Goal: Check status: Check status

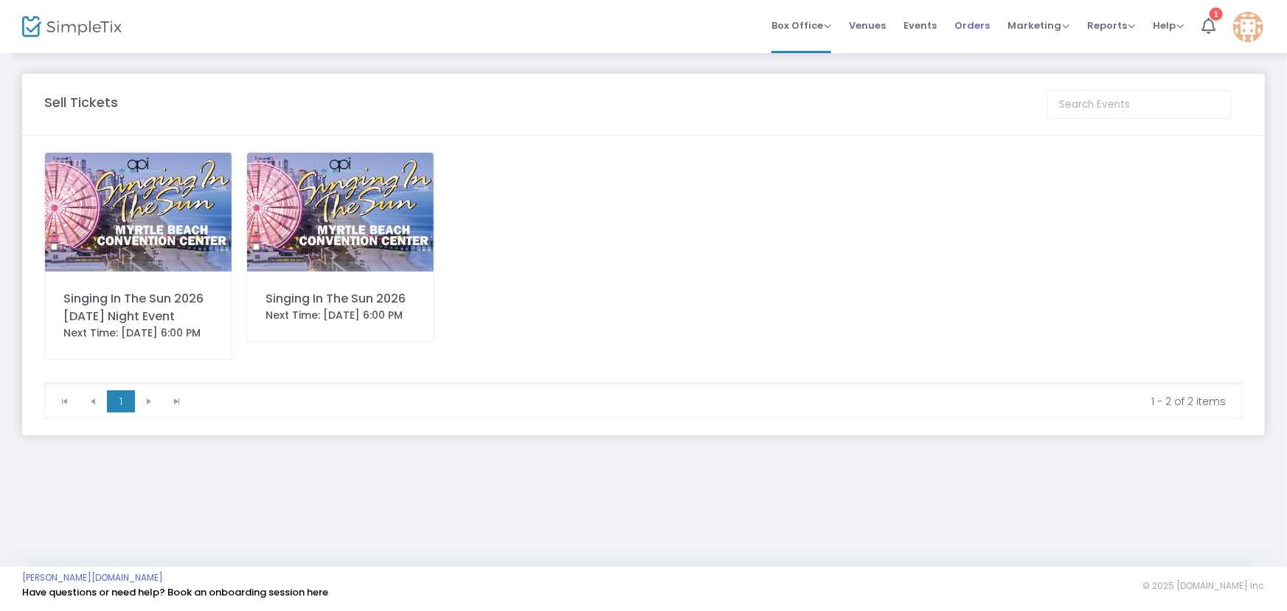
click at [963, 26] on span "Orders" at bounding box center [972, 26] width 35 height 38
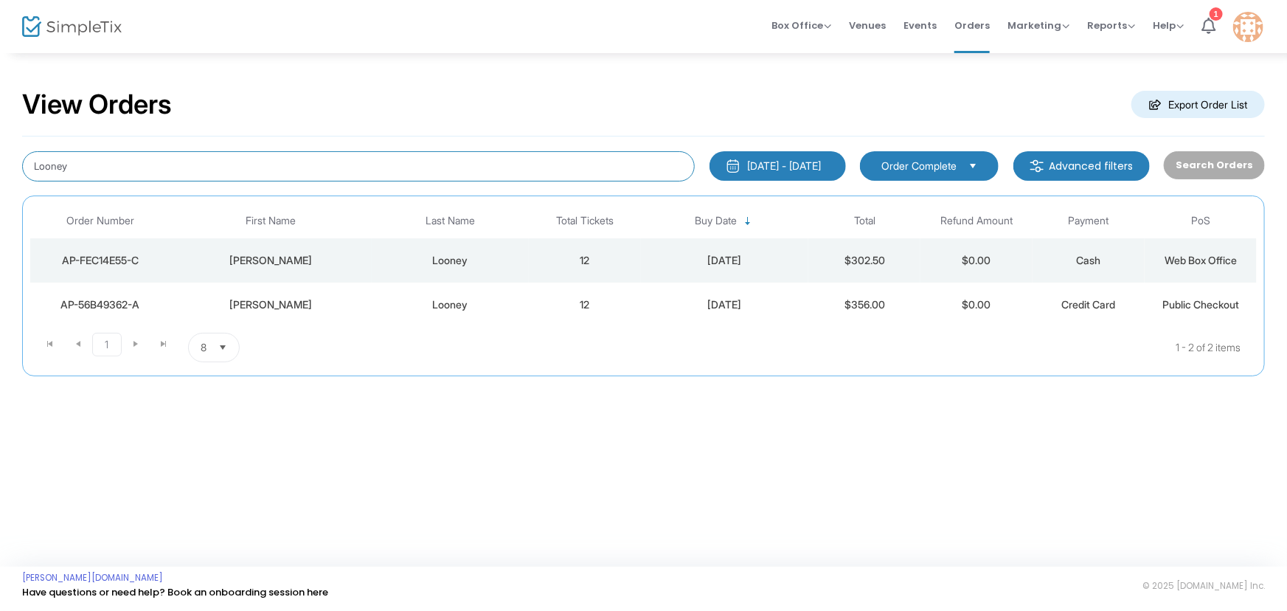
click at [116, 163] on input "Looney" at bounding box center [358, 166] width 673 height 30
type input "L"
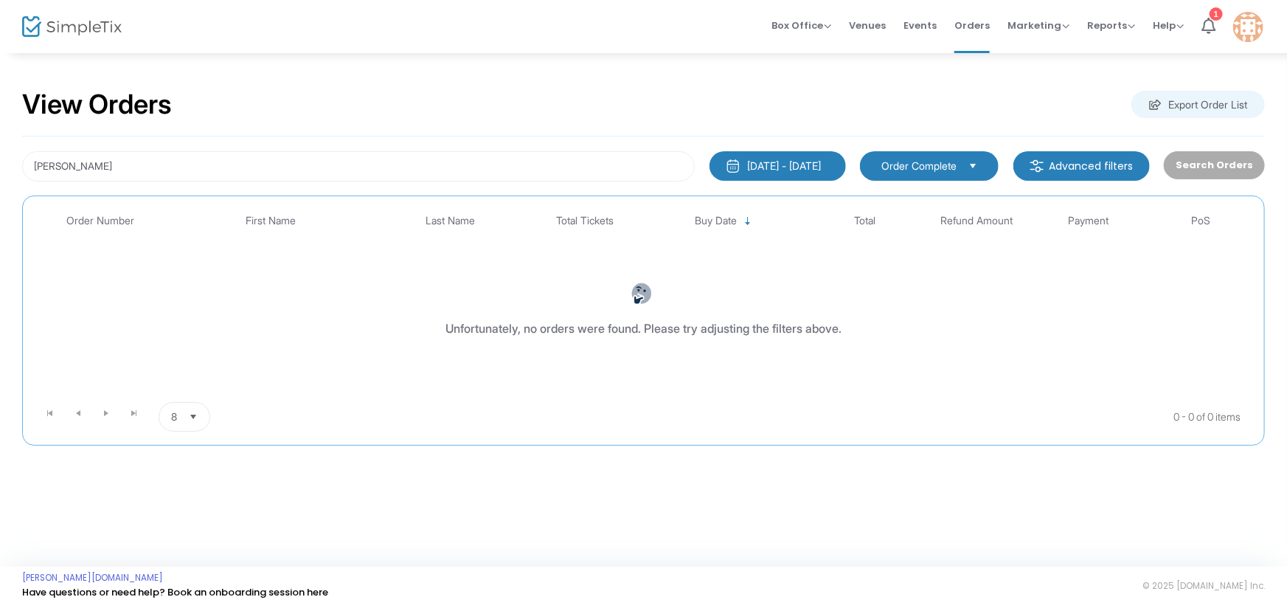
click at [957, 165] on span "Order Complete" at bounding box center [919, 166] width 75 height 15
click at [811, 164] on div "[DATE] - [DATE]" at bounding box center [785, 166] width 74 height 15
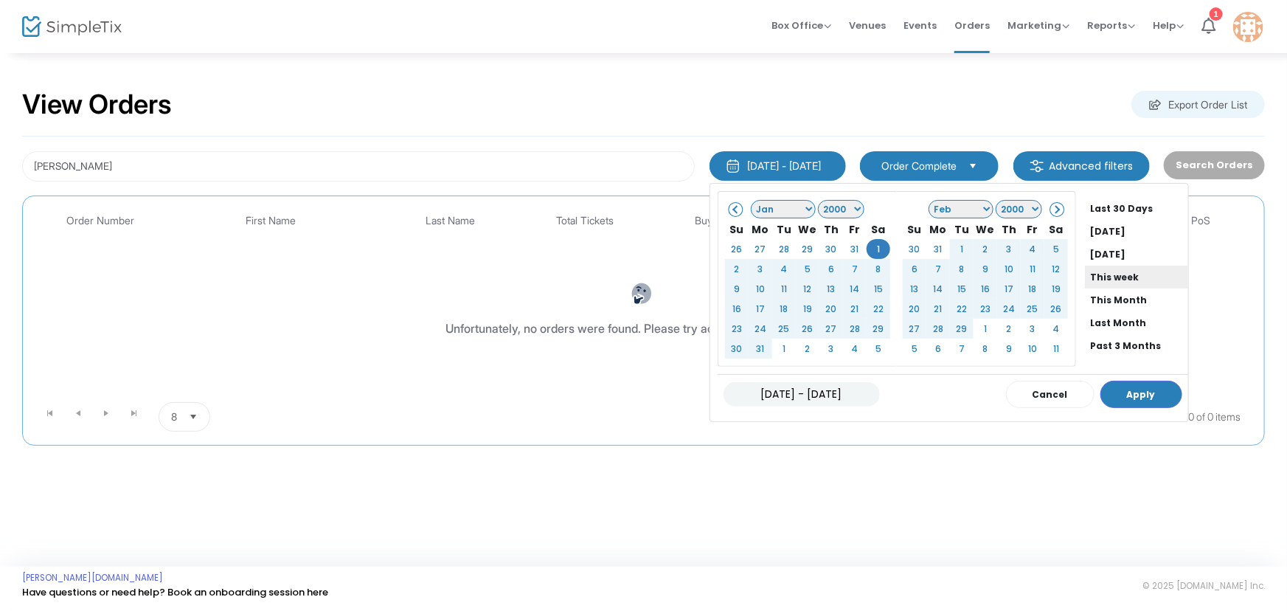
scroll to position [111, 0]
click at [1096, 322] on li "All Time" at bounding box center [1133, 325] width 96 height 23
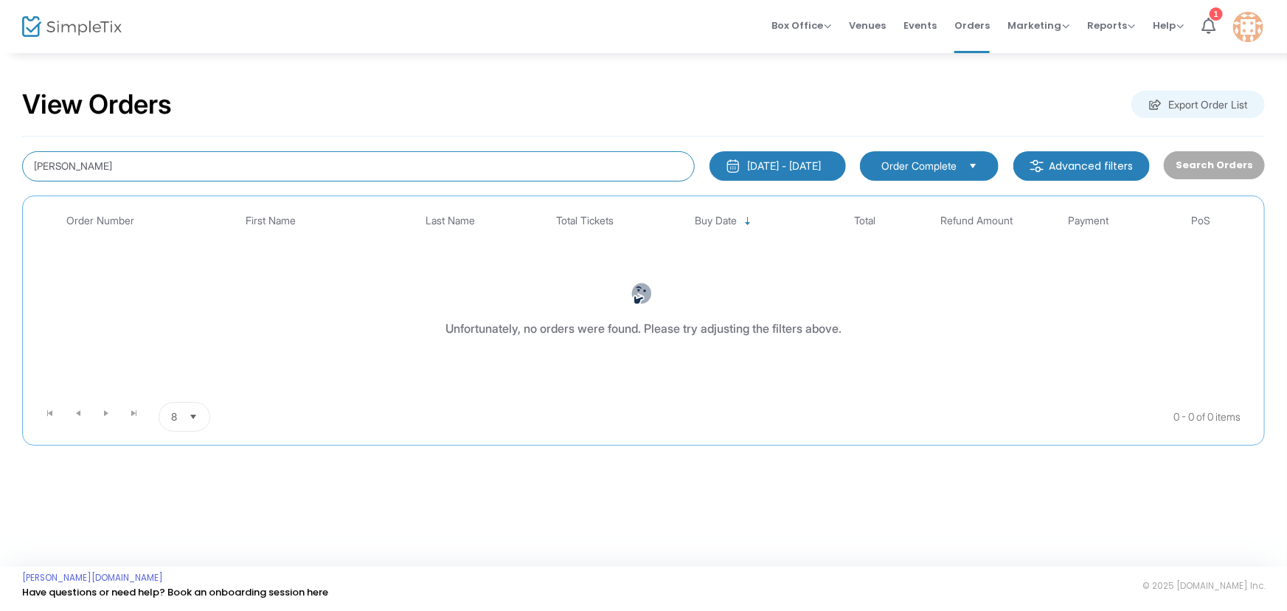
click at [80, 163] on input "Linda Leyman" at bounding box center [358, 166] width 673 height 30
click at [134, 154] on input "[PERSON_NAME]" at bounding box center [358, 166] width 673 height 30
type input "[PERSON_NAME]"
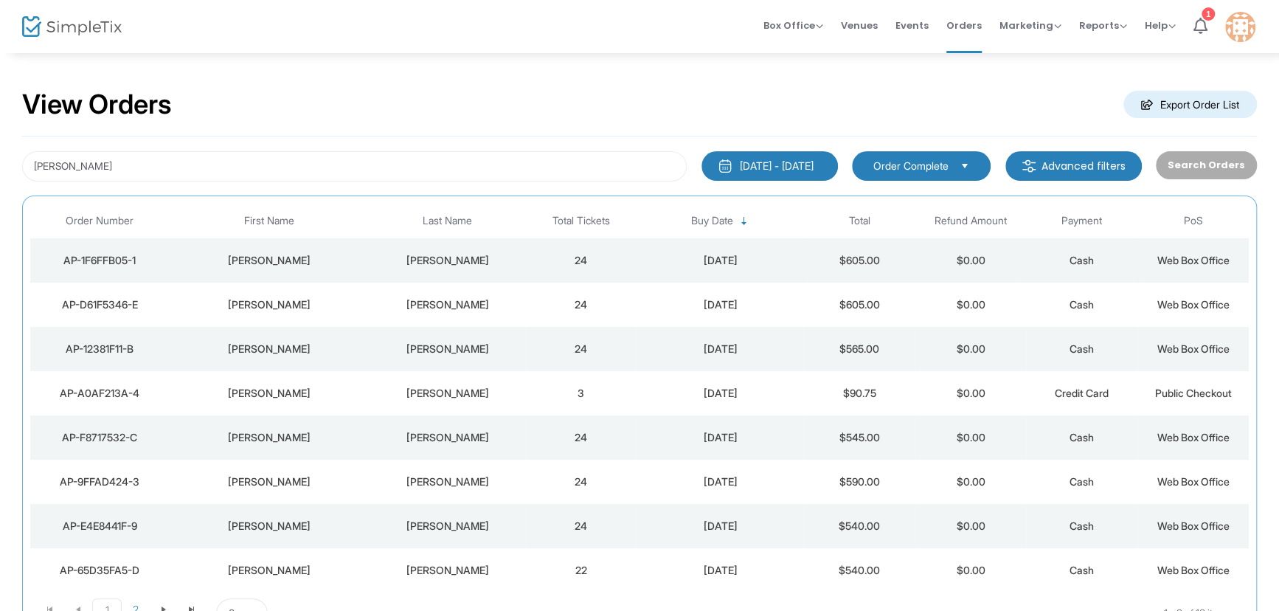
click at [738, 260] on div "[DATE]" at bounding box center [719, 260] width 159 height 15
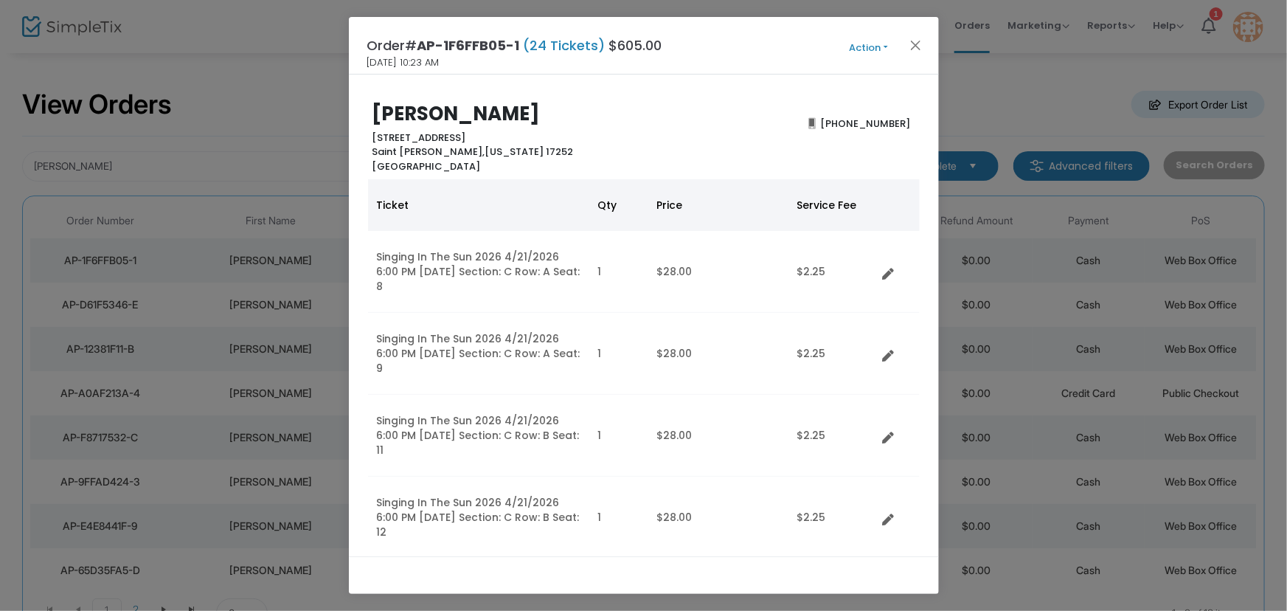
click at [879, 44] on button "Action" at bounding box center [869, 48] width 89 height 16
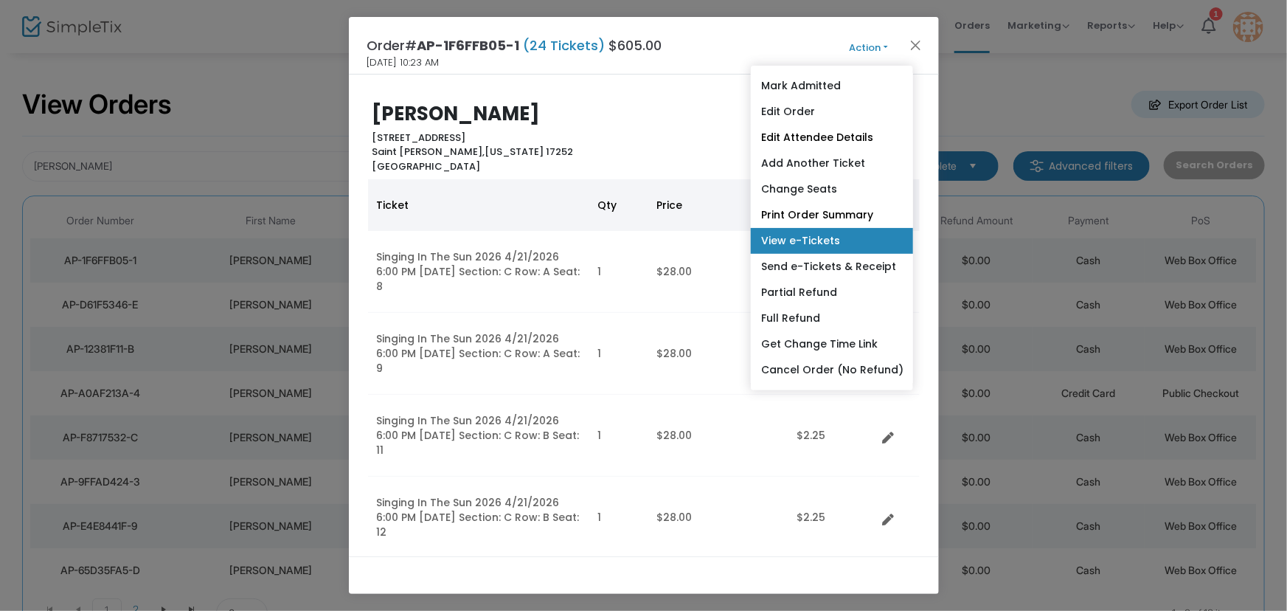
click at [808, 240] on link "View e-Tickets" at bounding box center [832, 241] width 162 height 26
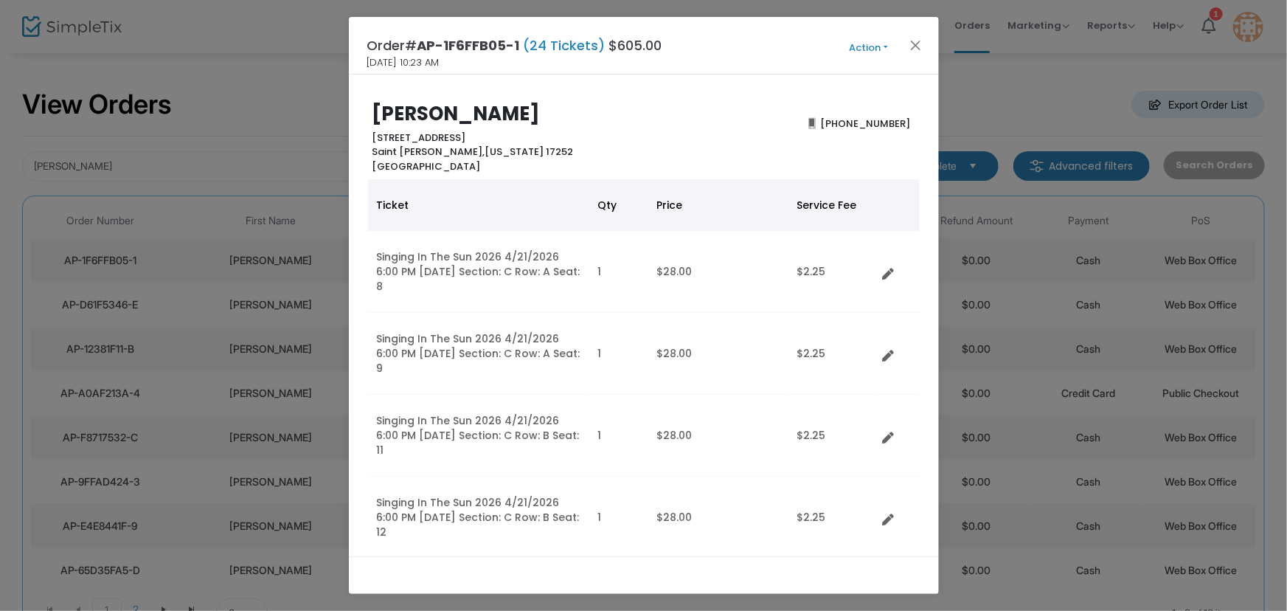
click at [879, 50] on button "Action" at bounding box center [869, 48] width 89 height 16
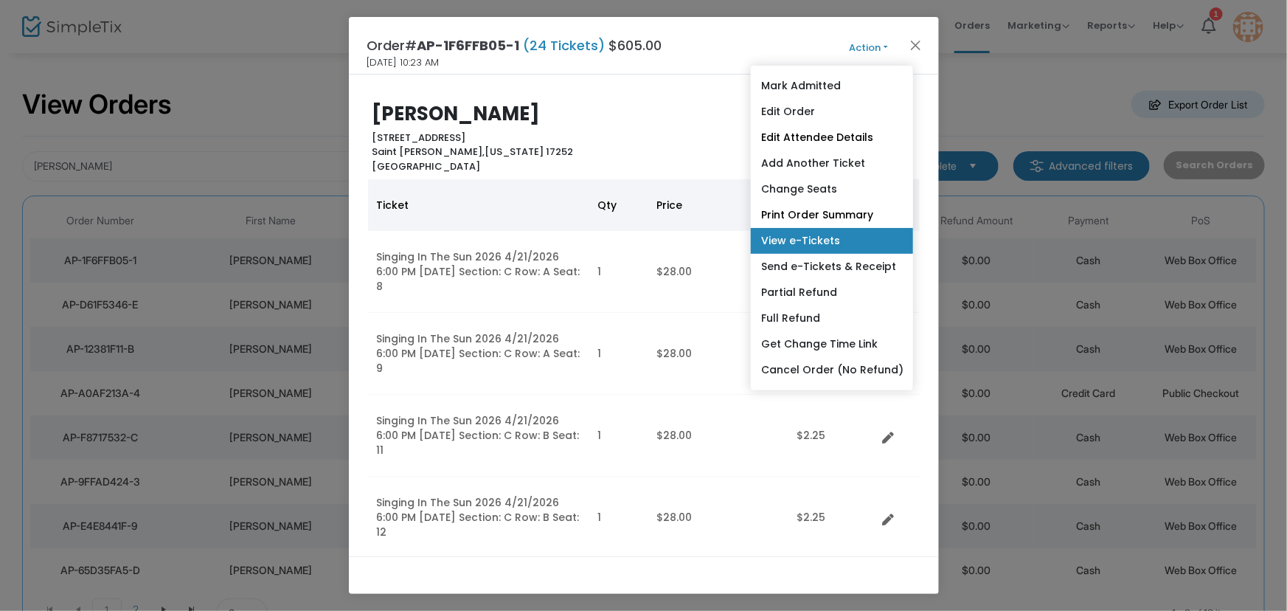
click at [812, 243] on link "View e-Tickets" at bounding box center [832, 241] width 162 height 26
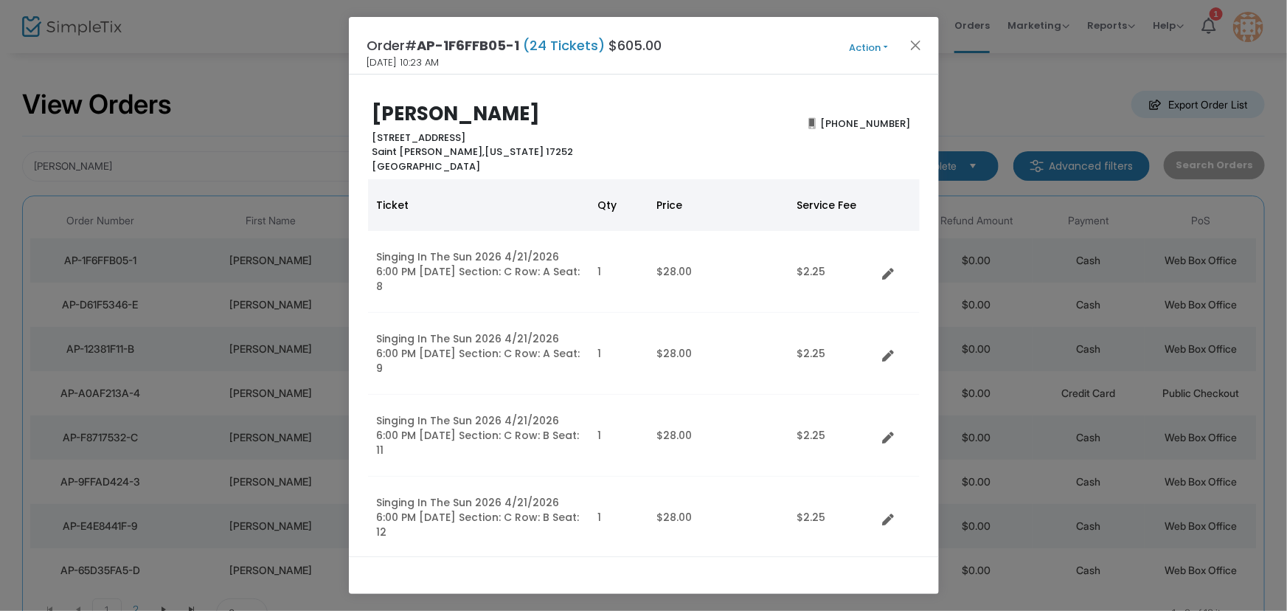
click at [885, 41] on button "Action" at bounding box center [869, 48] width 89 height 16
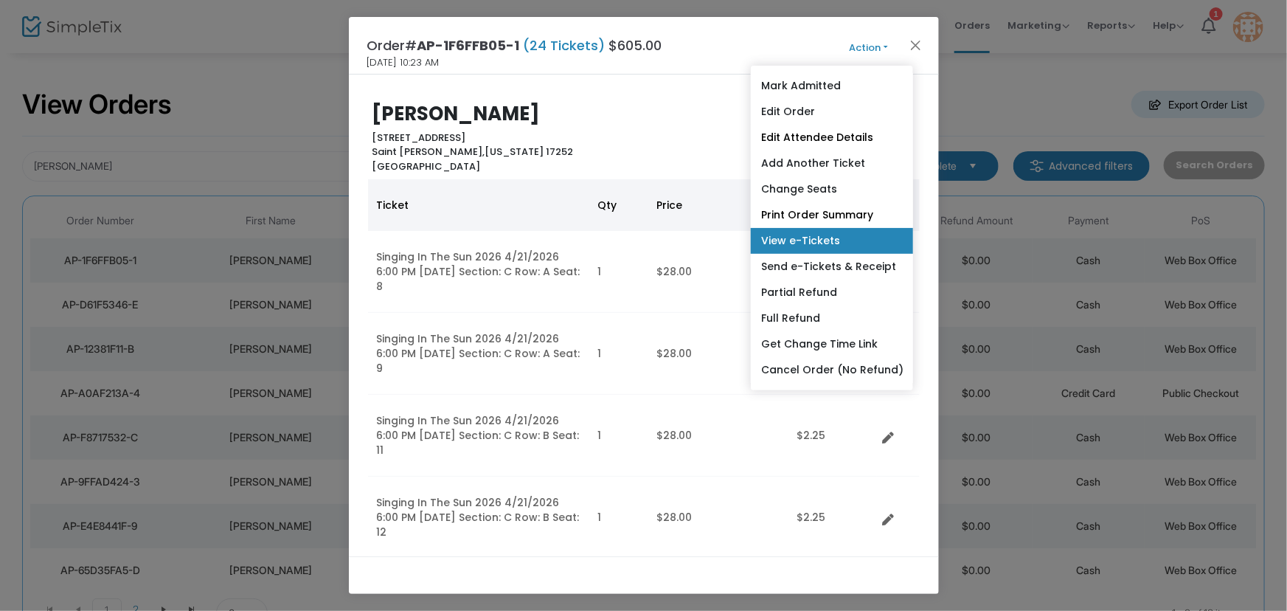
click at [823, 242] on link "View e-Tickets" at bounding box center [832, 241] width 162 height 26
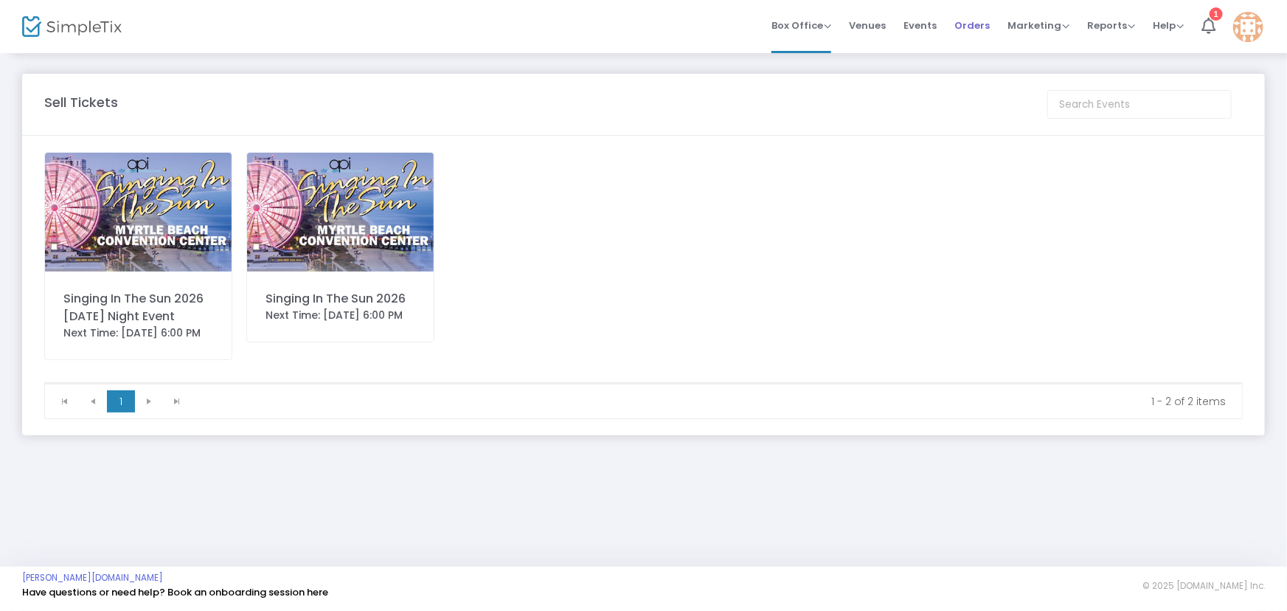
click at [977, 24] on span "Orders" at bounding box center [972, 26] width 35 height 38
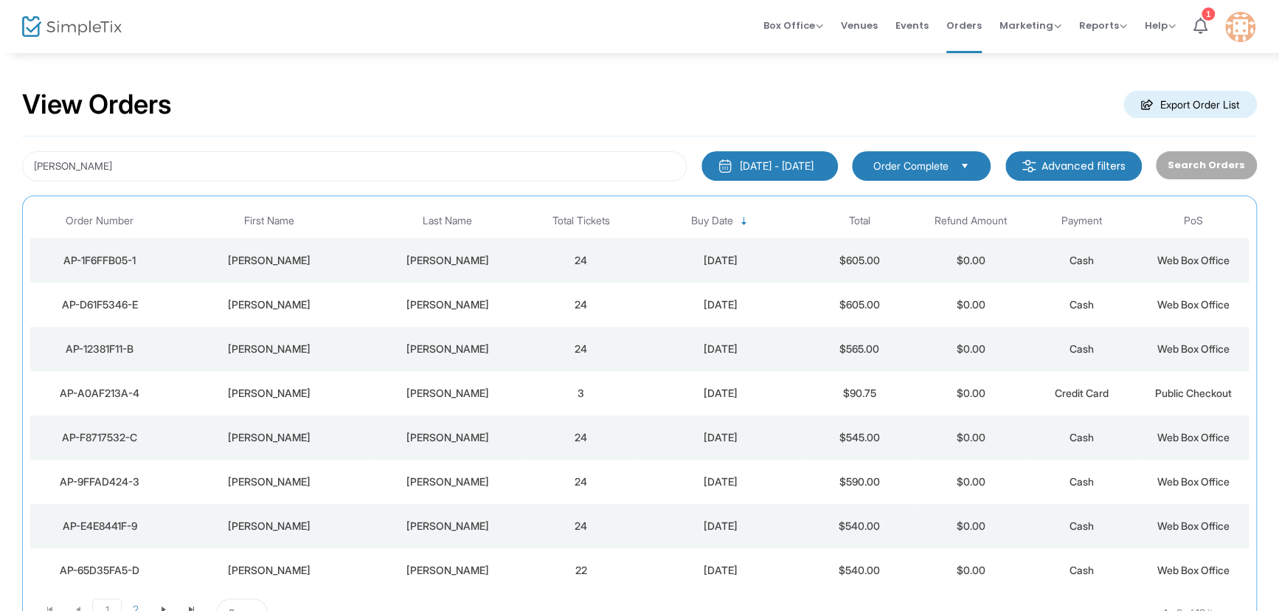
click at [751, 258] on div "[DATE]" at bounding box center [719, 260] width 159 height 15
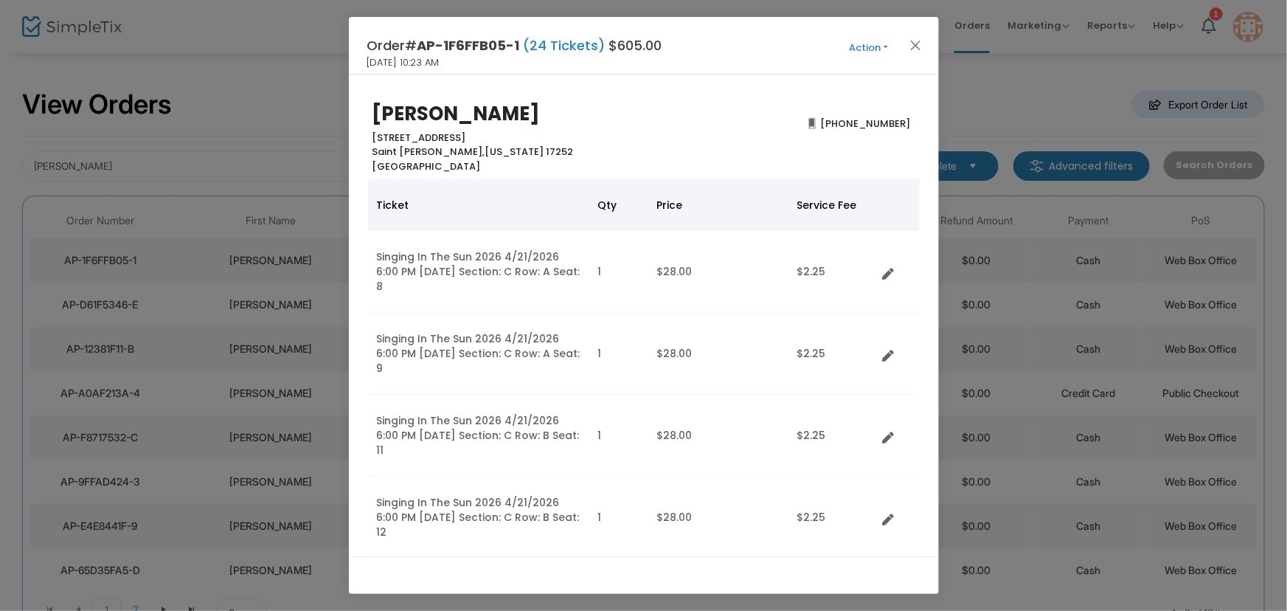
click at [868, 42] on button "Action" at bounding box center [869, 48] width 89 height 16
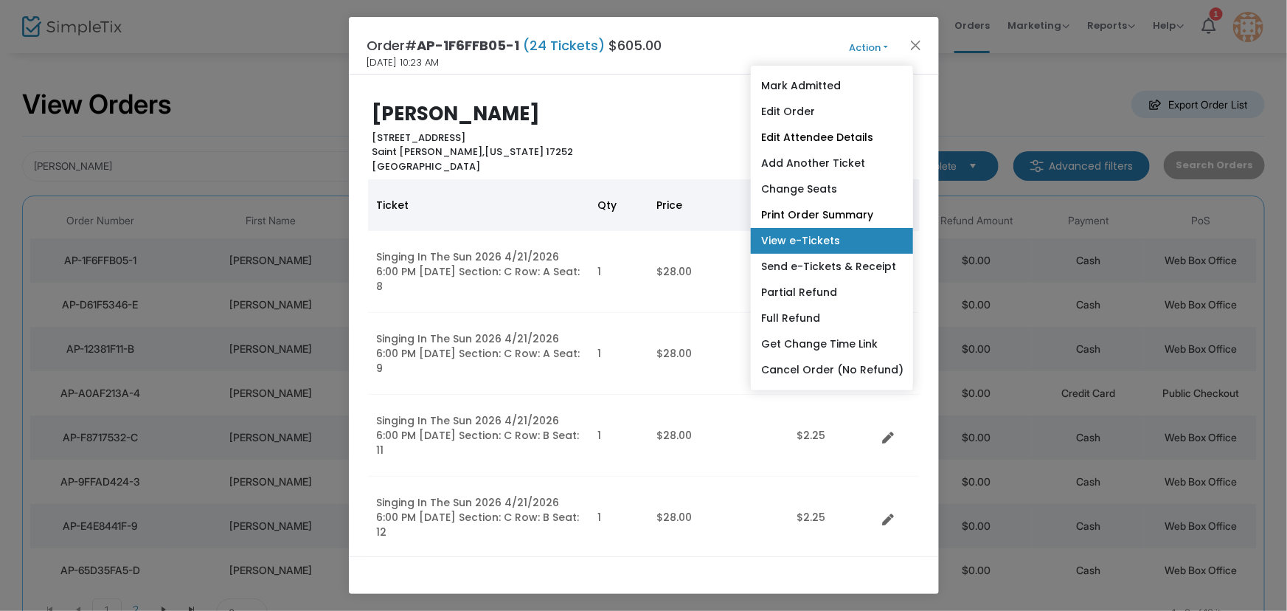
click at [819, 236] on link "View e-Tickets" at bounding box center [832, 241] width 162 height 26
